Goal: Use online tool/utility: Utilize a website feature to perform a specific function

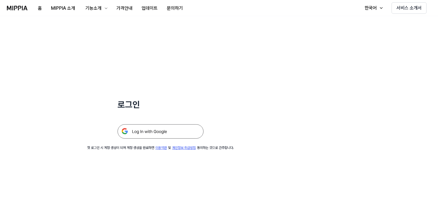
click at [174, 130] on img at bounding box center [161, 131] width 86 height 14
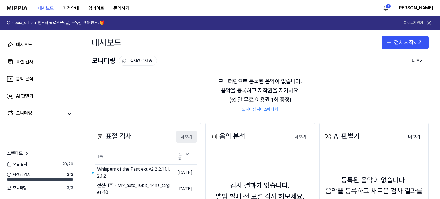
click at [183, 137] on button "더보기" at bounding box center [186, 136] width 21 height 11
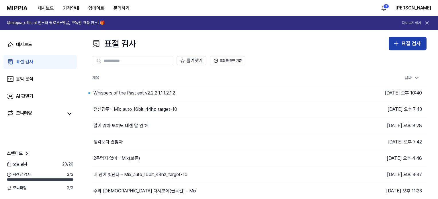
click at [407, 42] on div "표절 검사" at bounding box center [411, 44] width 20 height 8
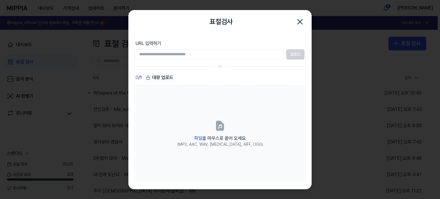
click at [195, 56] on input "URL 입력하기" at bounding box center [210, 54] width 149 height 10
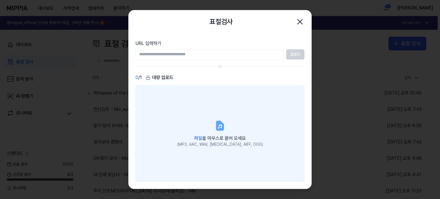
click at [213, 149] on label "파일 을 마우스로 끌어 오세요 (MP3, AAC, WAV, [MEDICAL_DATA], AIFF, OGG)" at bounding box center [220, 133] width 169 height 97
click at [0, 0] on input "파일 을 마우스로 끌어 오세요 (MP3, AAC, WAV, [MEDICAL_DATA], AIFF, OGG)" at bounding box center [0, 0] width 0 height 0
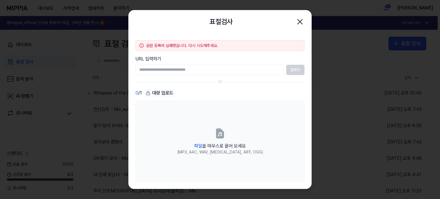
click at [258, 67] on input "URL 입력하기" at bounding box center [210, 70] width 149 height 10
click at [227, 70] on input "URL 입력하기" at bounding box center [210, 70] width 149 height 10
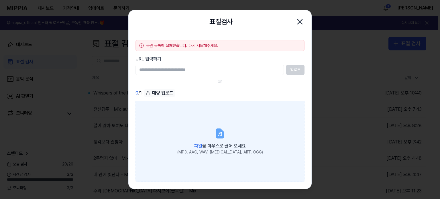
click at [212, 159] on label "파일 을 마우스로 끌어 오세요 (MP3, AAC, WAV, [MEDICAL_DATA], AIFF, OGG)" at bounding box center [220, 141] width 169 height 81
click at [0, 0] on input "파일 을 마우스로 끌어 오세요 (MP3, AAC, WAV, [MEDICAL_DATA], AIFF, OGG)" at bounding box center [0, 0] width 0 height 0
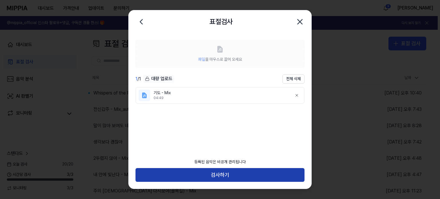
click at [235, 174] on button "검사하기" at bounding box center [220, 175] width 169 height 14
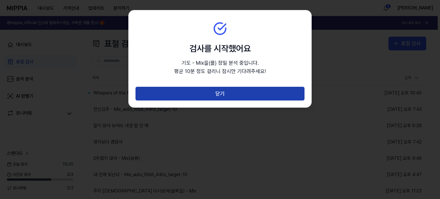
click at [213, 92] on button "닫기" at bounding box center [220, 94] width 169 height 14
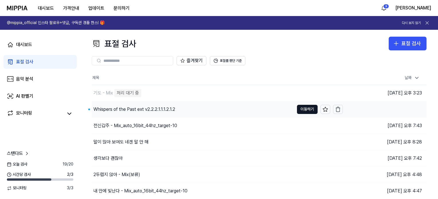
click at [117, 112] on div "Whispers of the Past ext v2.2.2.1.1.1.2.1.2" at bounding box center [134, 109] width 82 height 7
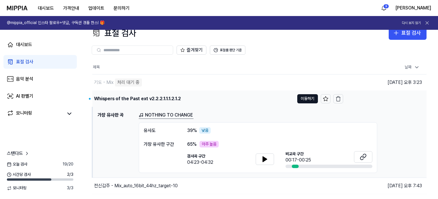
scroll to position [29, 0]
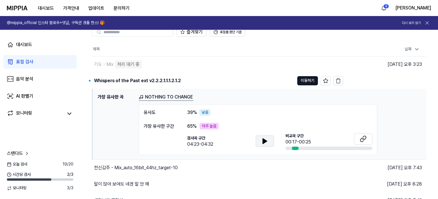
click at [265, 141] on icon at bounding box center [265, 141] width 4 height 5
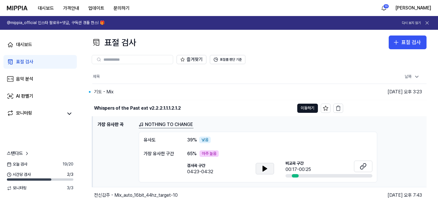
scroll to position [0, 0]
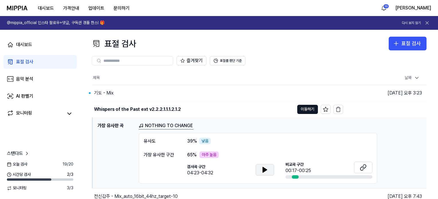
click at [124, 42] on div "표절 검사" at bounding box center [114, 44] width 44 height 14
click at [32, 62] on div "표절 검사" at bounding box center [24, 62] width 17 height 7
click at [106, 100] on div "기도 - Mix" at bounding box center [193, 93] width 202 height 16
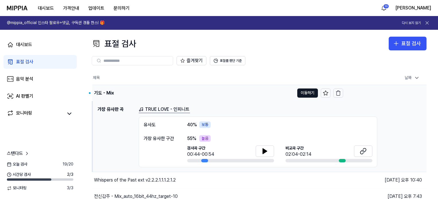
click at [110, 93] on div "기도 - Mix" at bounding box center [104, 93] width 20 height 7
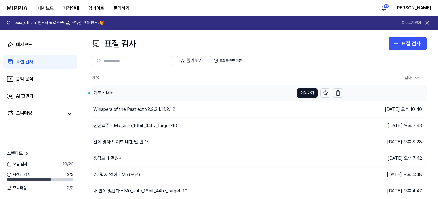
click at [110, 96] on div "기도 - Mix" at bounding box center [193, 93] width 202 height 16
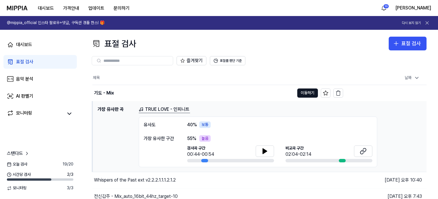
drag, startPoint x: 415, startPoint y: 49, endPoint x: 332, endPoint y: 68, distance: 85.0
click at [332, 68] on div "표절 검사 표절 검사 표절 검사 음악 분석 AI 판별기 즐겨찾기 표절률 판단 기준 제목 날짜 기도 - Mix 이동하기 [DATE] 오후 3:2…" at bounding box center [259, 114] width 358 height 169
